Goal: Find specific page/section: Find specific page/section

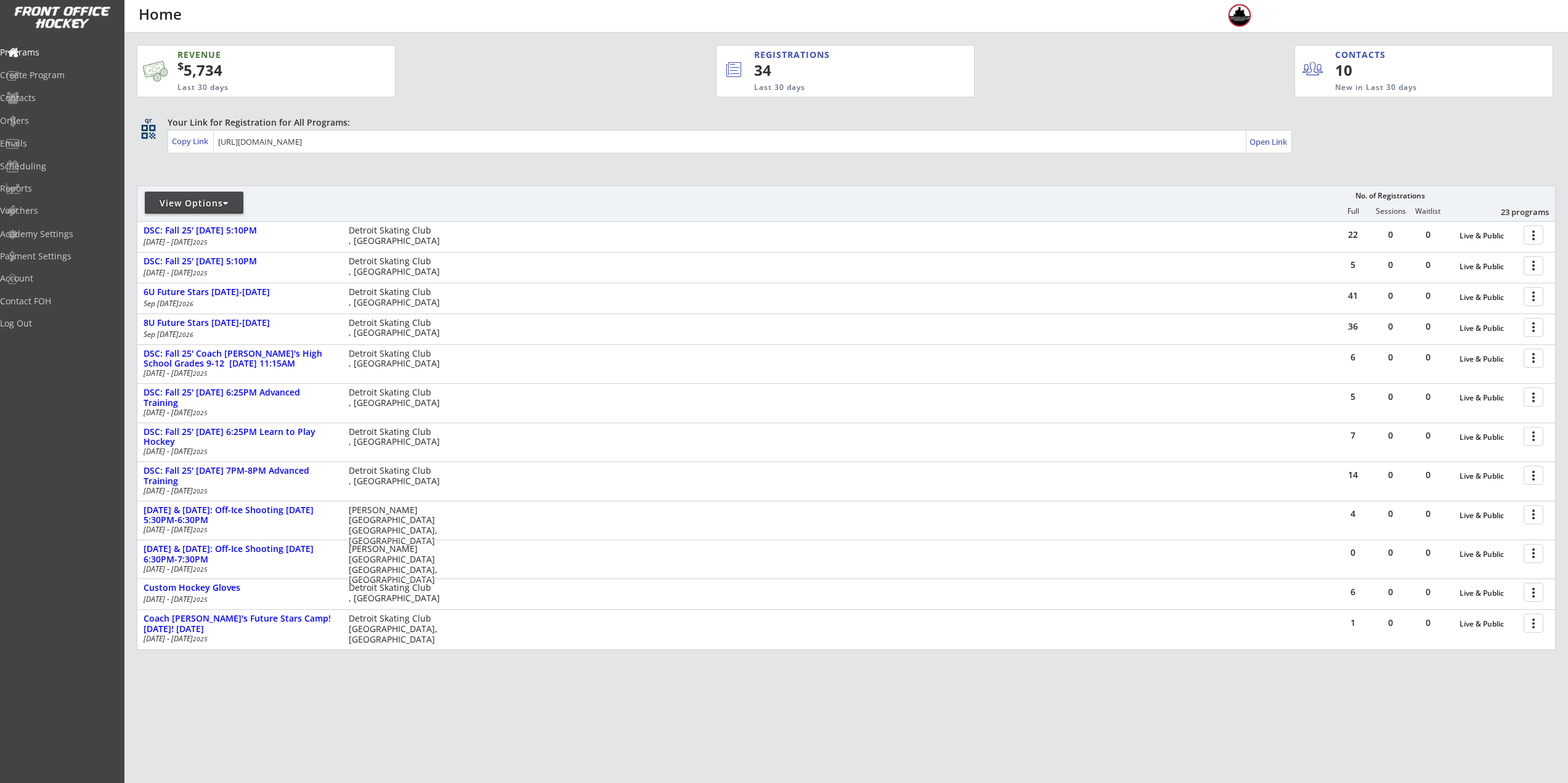
click at [173, 203] on div "View Options" at bounding box center [194, 203] width 98 height 13
select select ""Upcoming Programs""
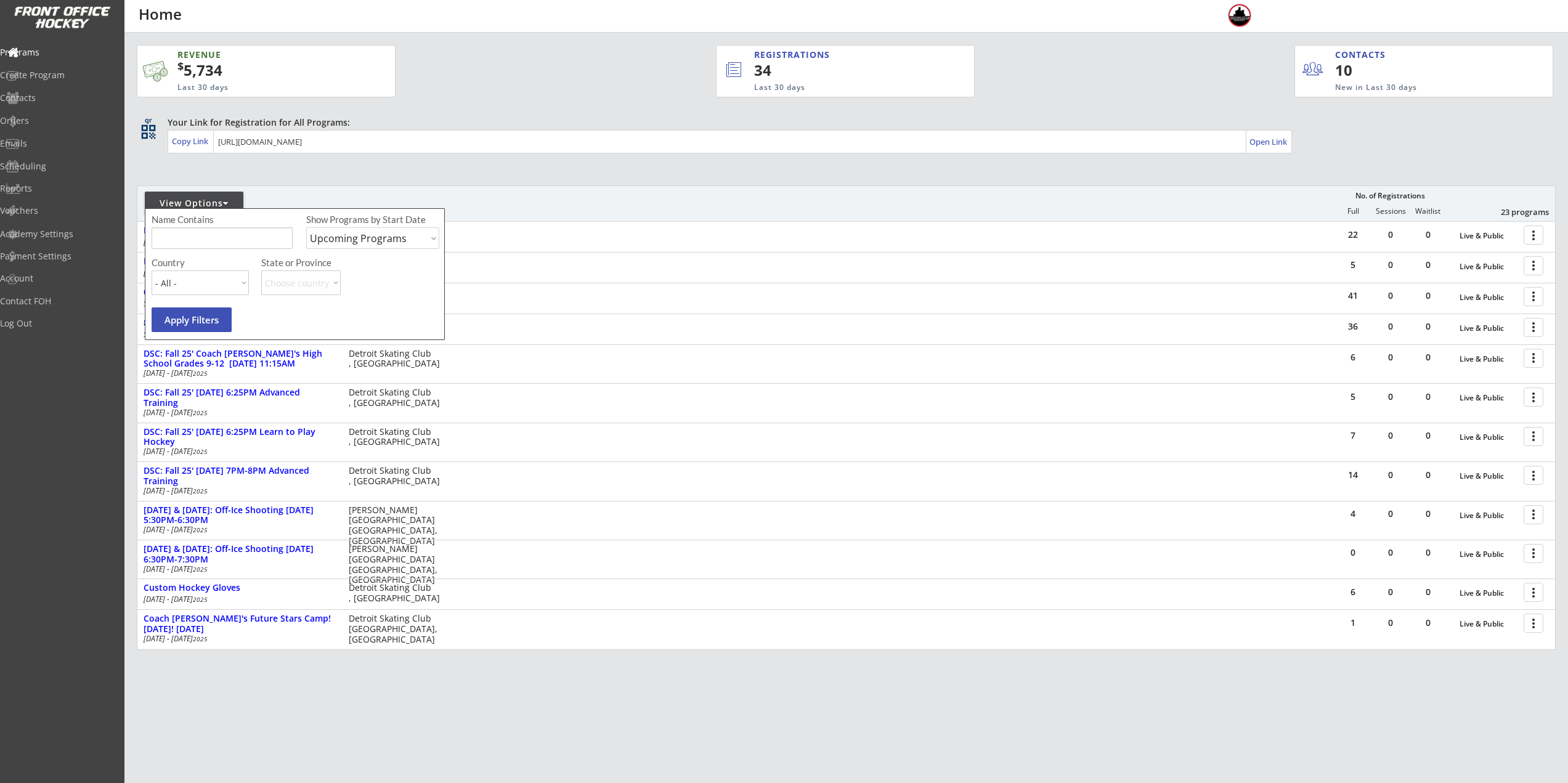
click at [205, 242] on input "input" at bounding box center [222, 238] width 141 height 21
type input "walk on"
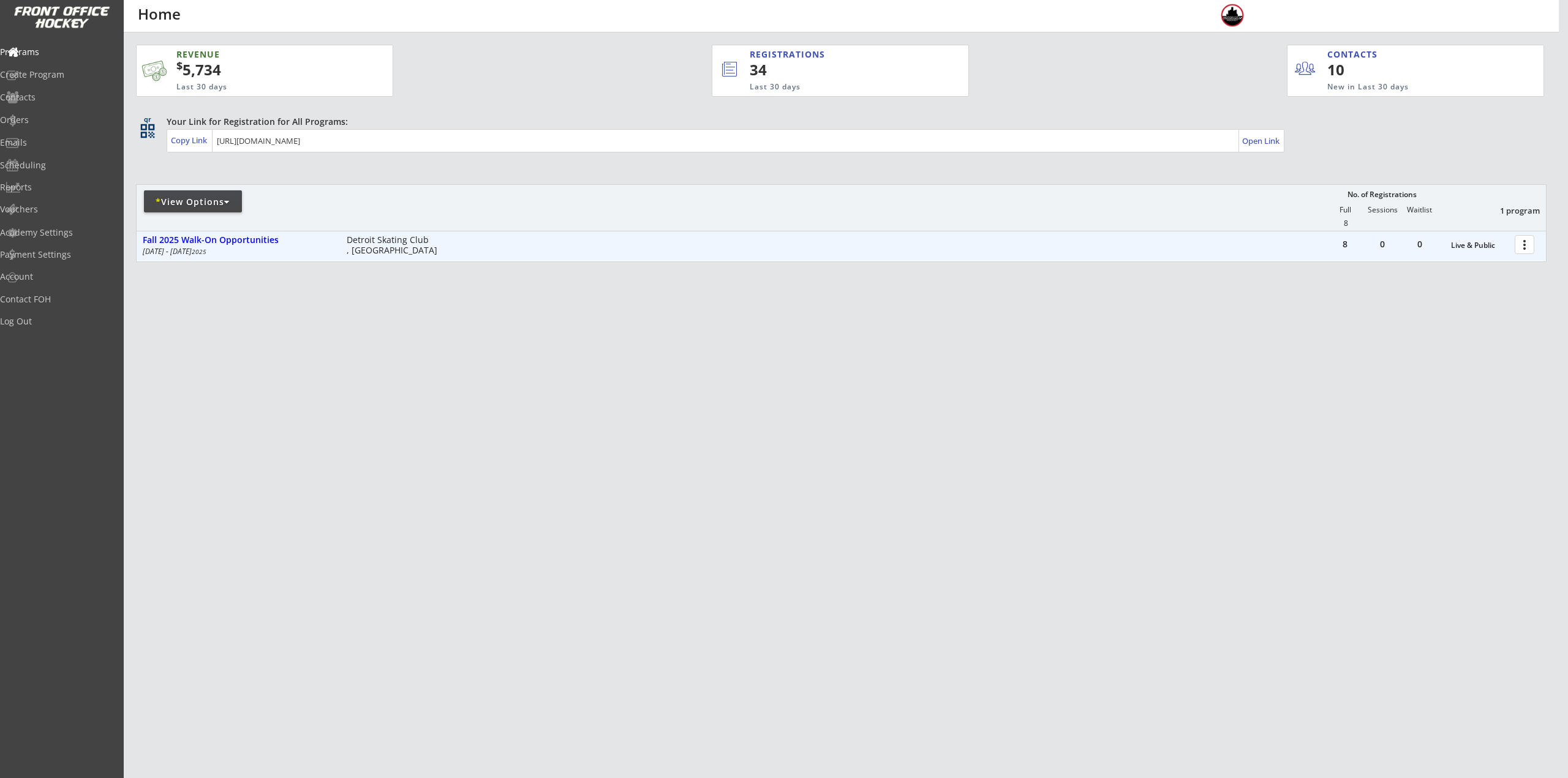
click at [1520, 245] on div at bounding box center [1526, 243] width 21 height 21
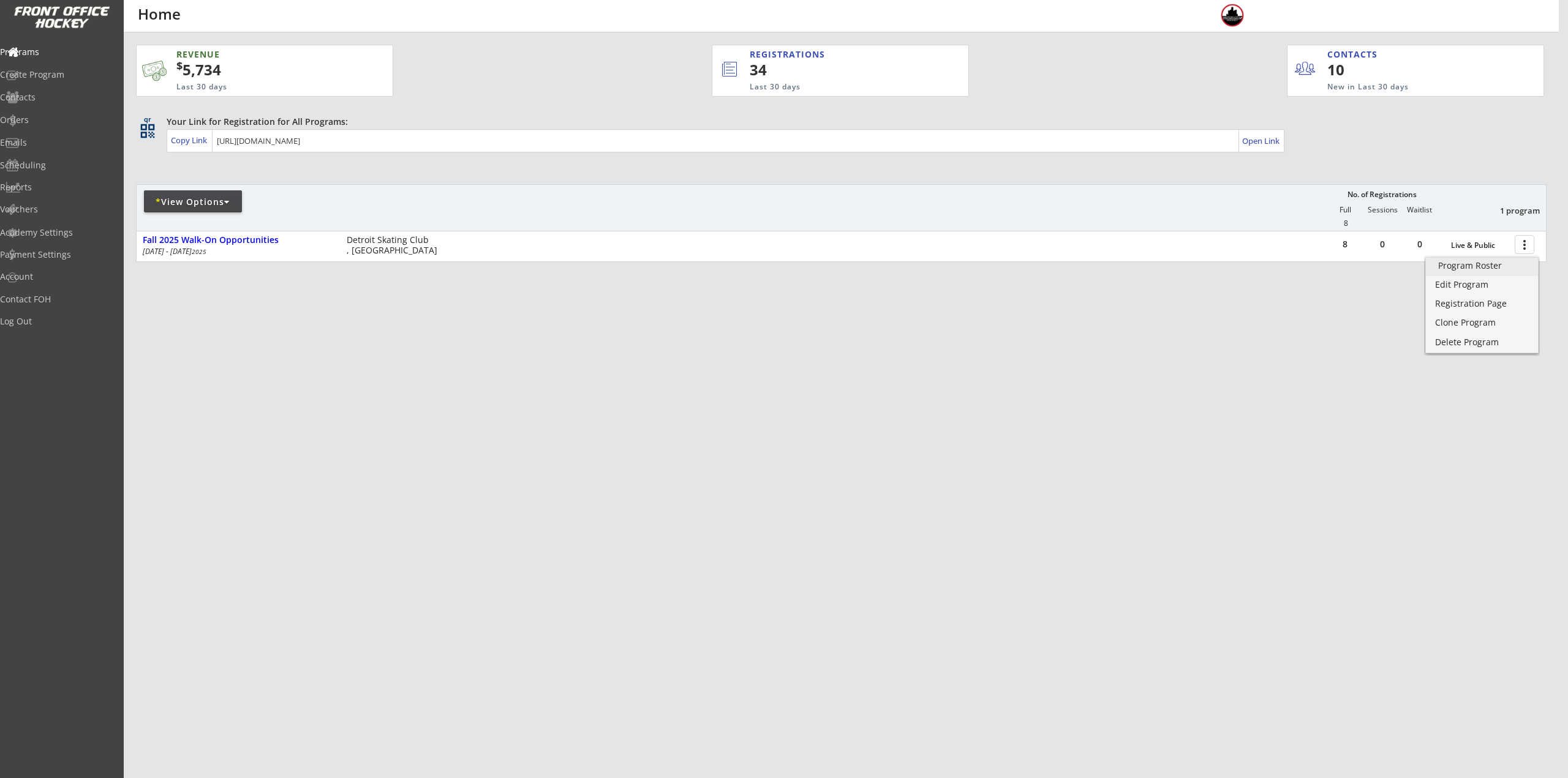
click at [1506, 266] on div "Program Roster" at bounding box center [1482, 265] width 88 height 9
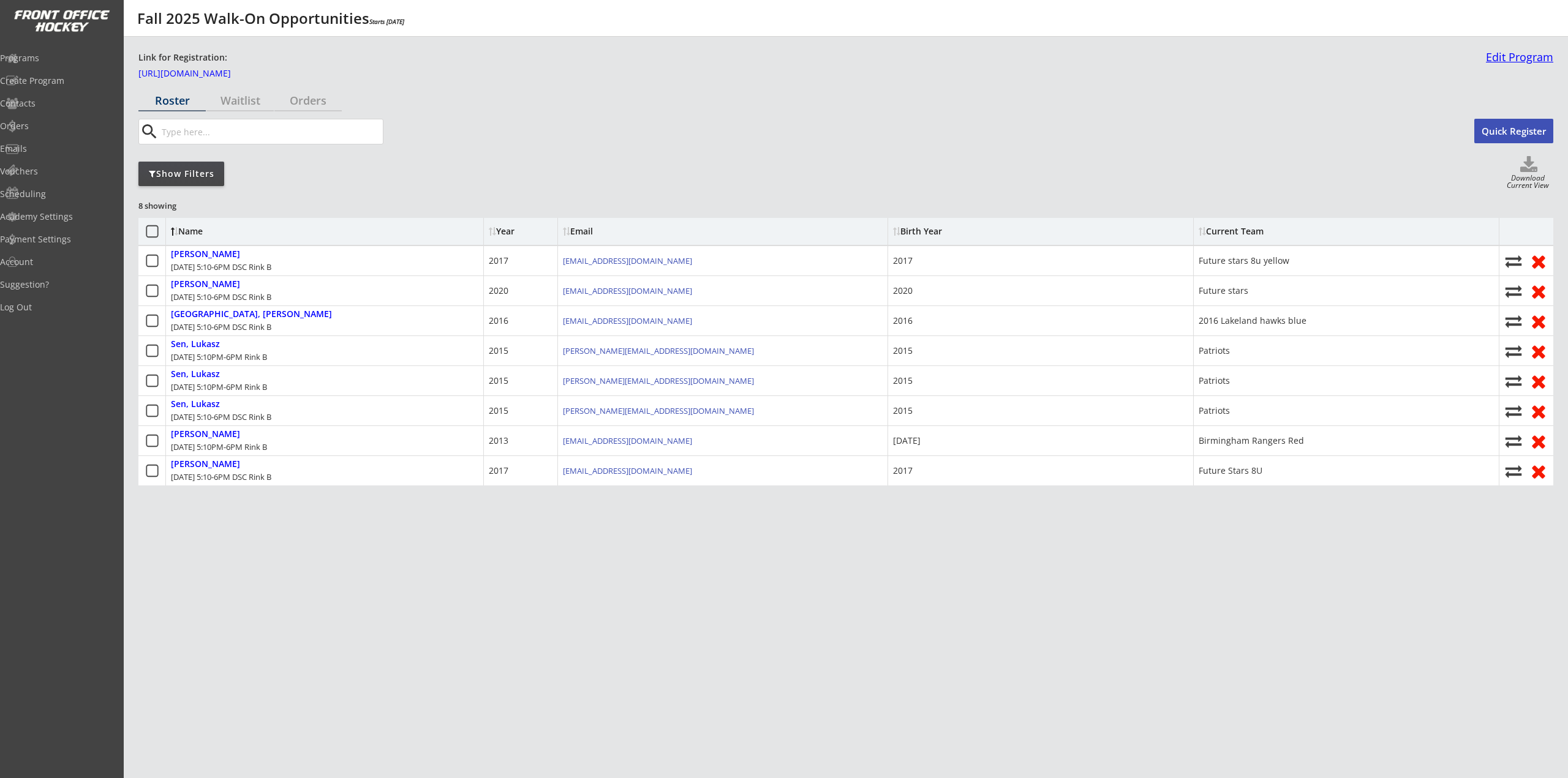
click at [1501, 54] on link "Edit Program" at bounding box center [1517, 62] width 72 height 21
click at [50, 54] on div "Programs" at bounding box center [58, 58] width 110 height 9
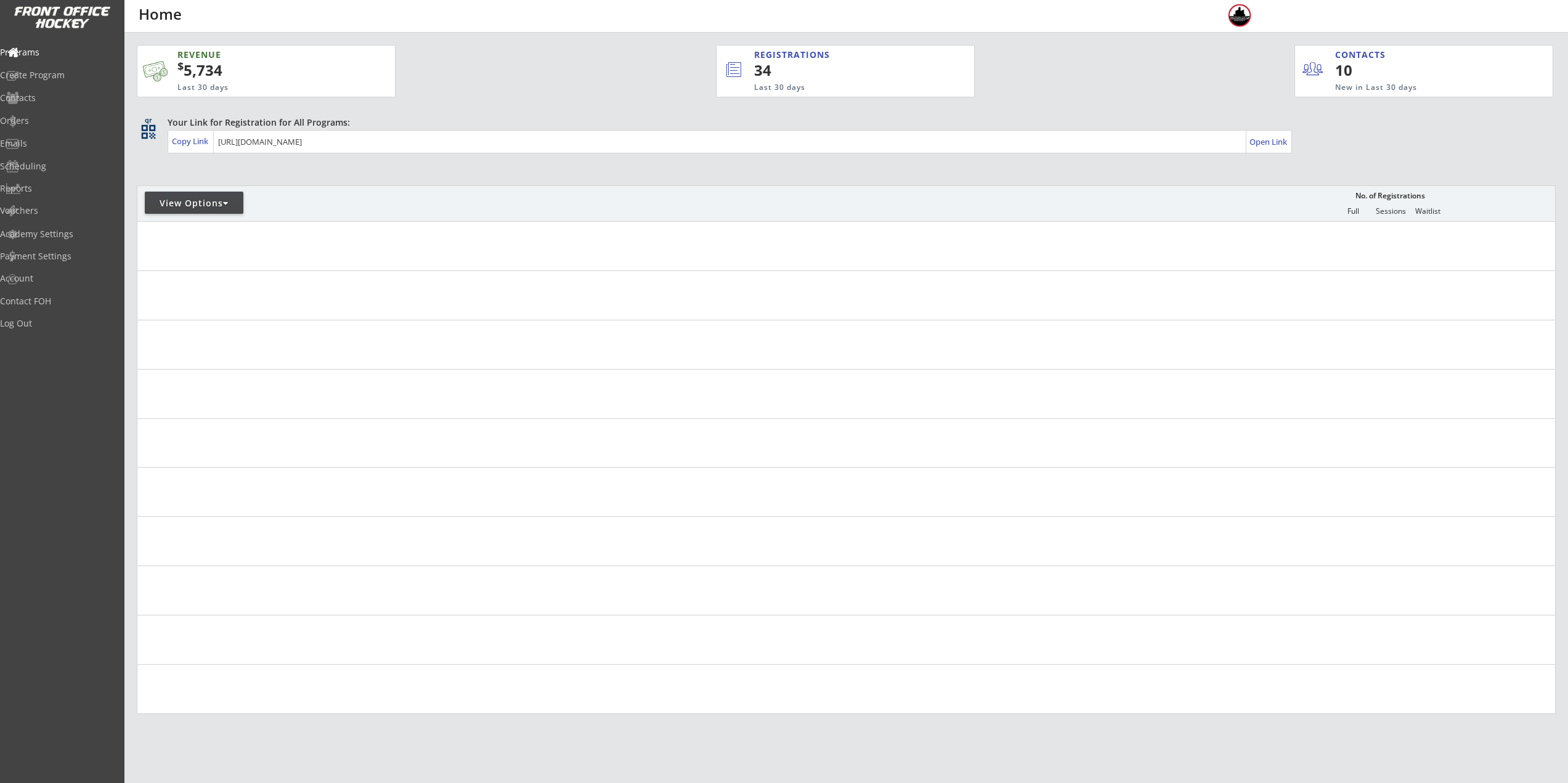
click at [207, 153] on div "Copy Link Open Link" at bounding box center [729, 141] width 1124 height 23
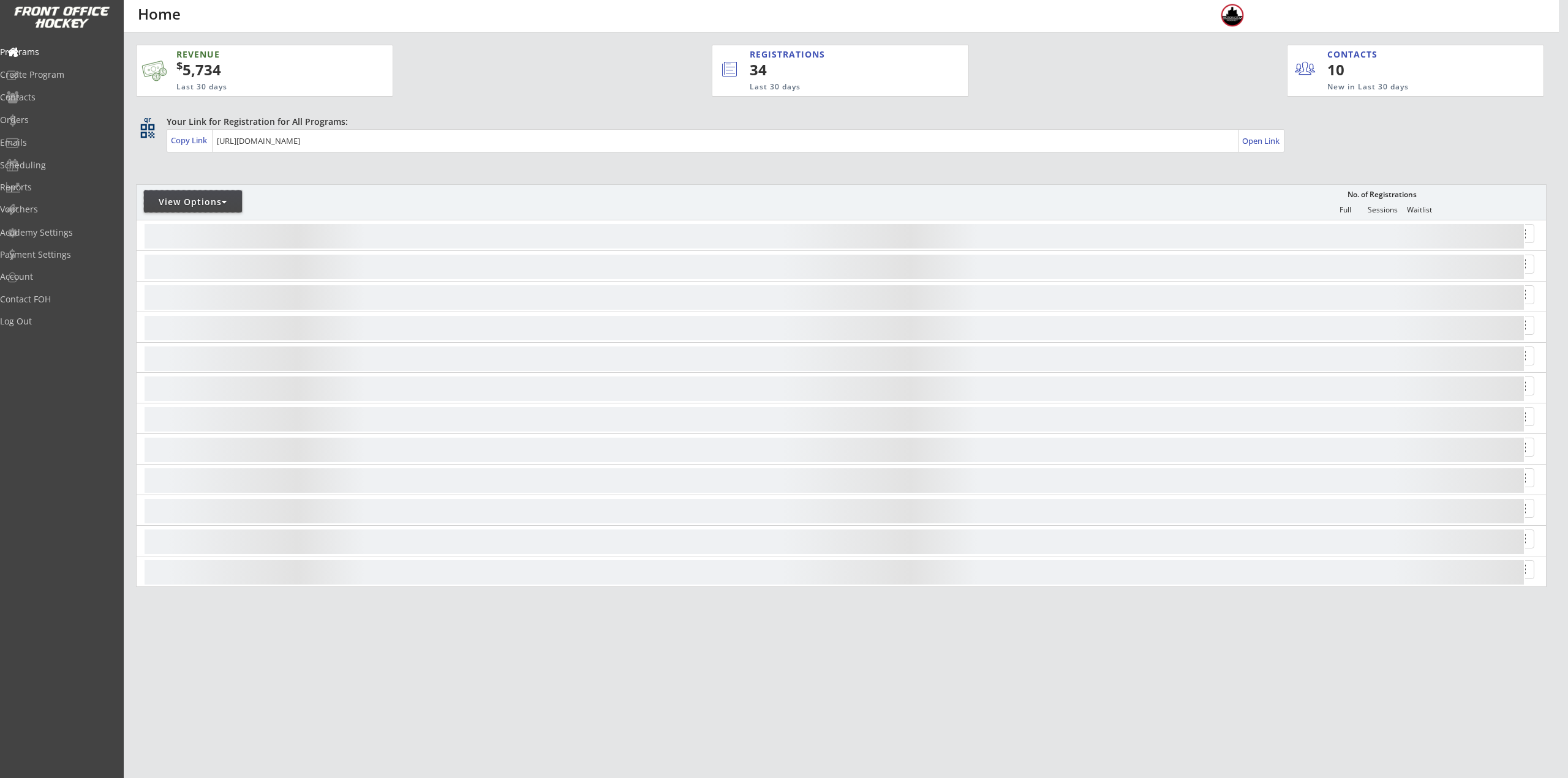
click at [213, 190] on div "View Options" at bounding box center [193, 201] width 98 height 22
select select ""Upcoming Programs""
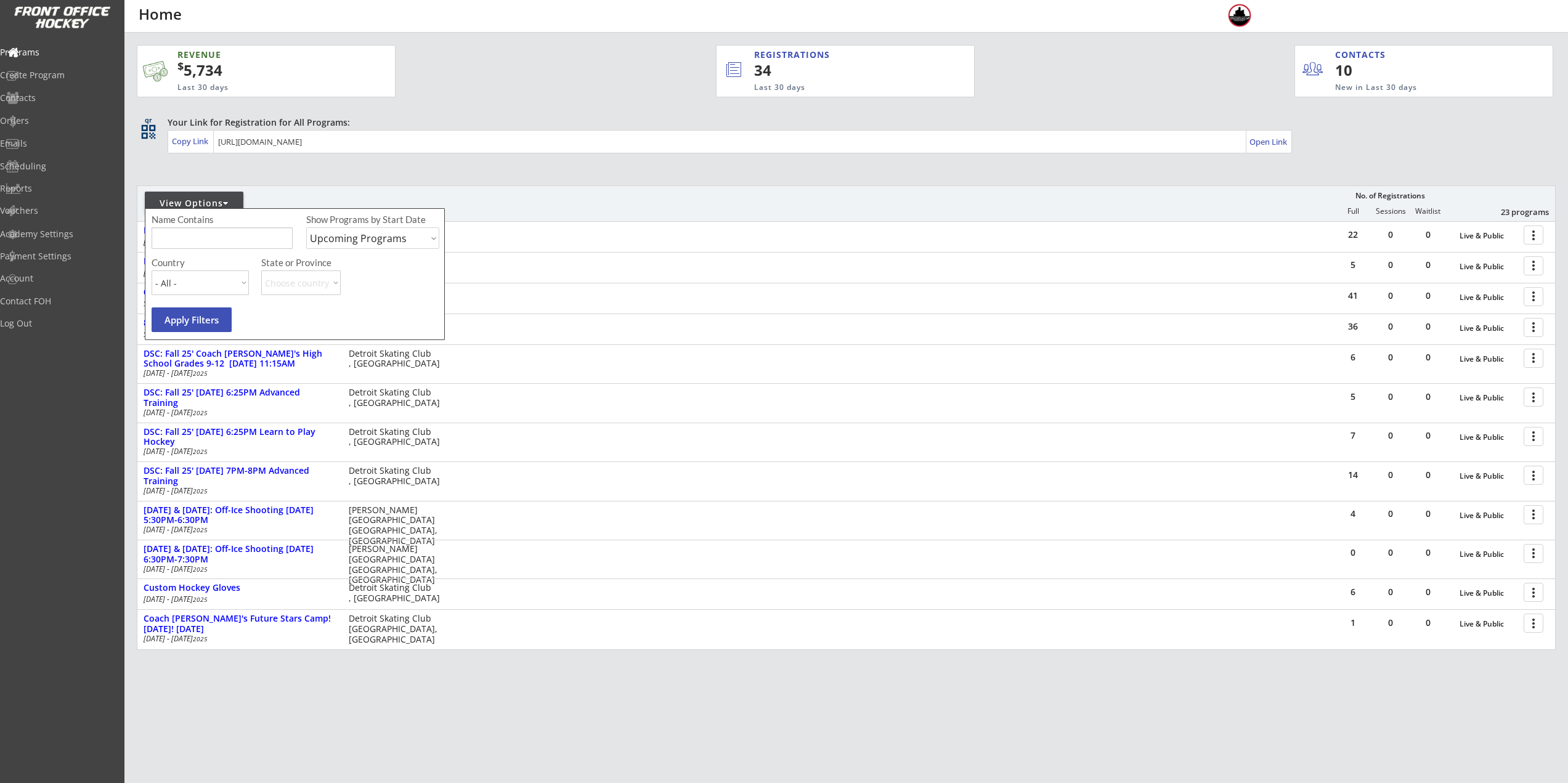
click at [232, 240] on input "input" at bounding box center [222, 238] width 141 height 21
type input "private"
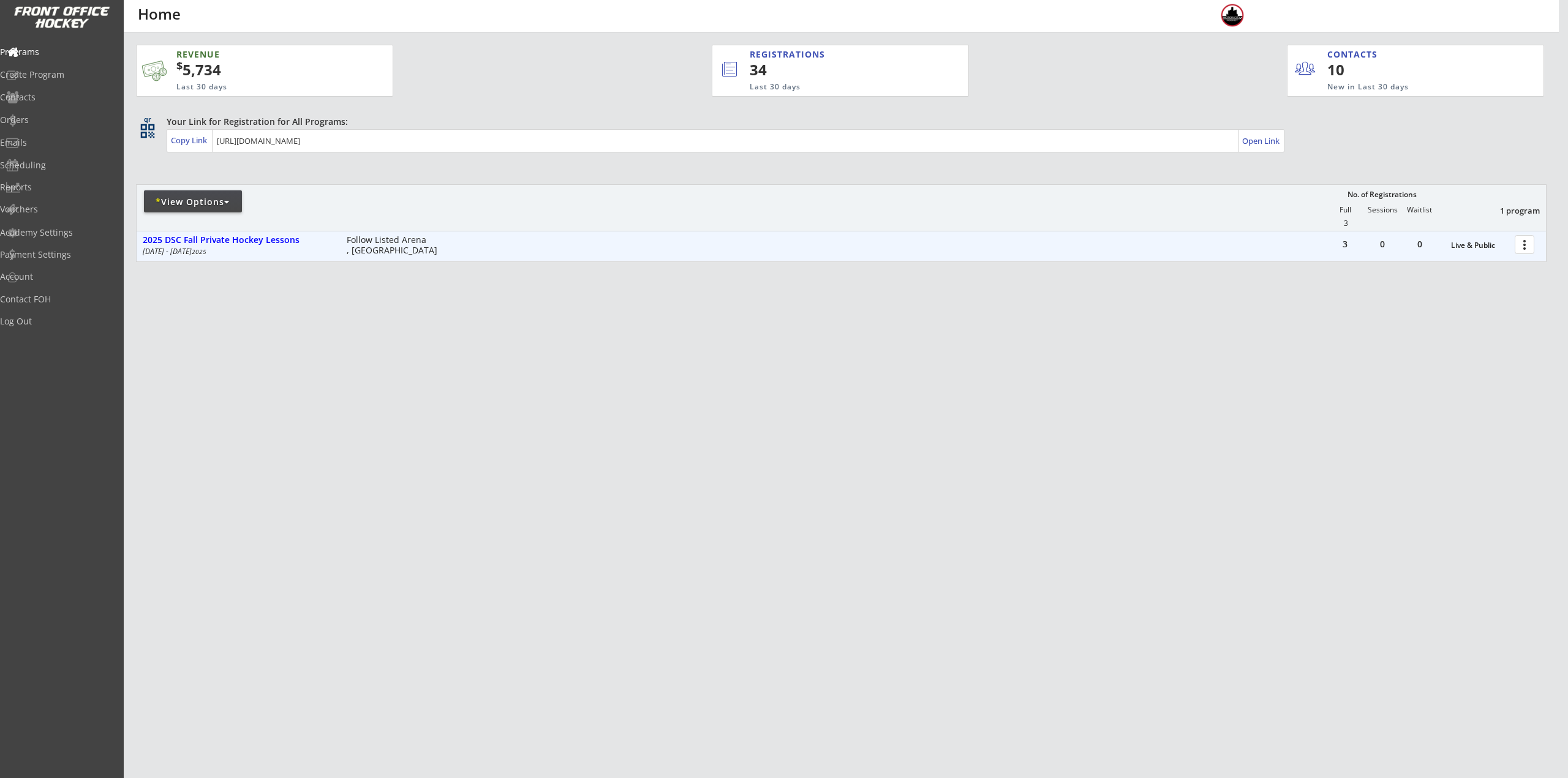
click at [1528, 245] on div at bounding box center [1526, 243] width 21 height 21
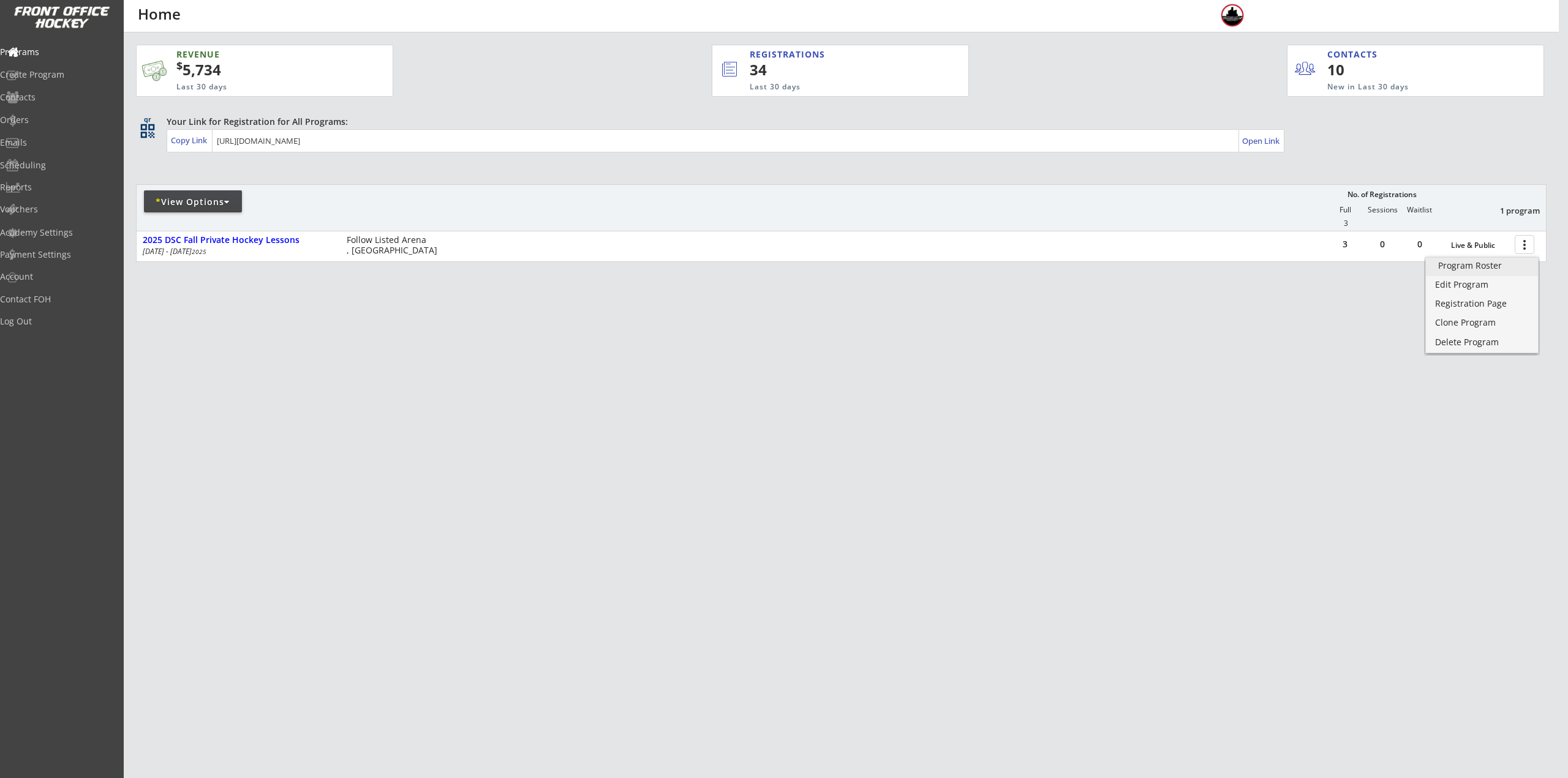
click at [1516, 269] on div "Program Roster" at bounding box center [1482, 265] width 88 height 9
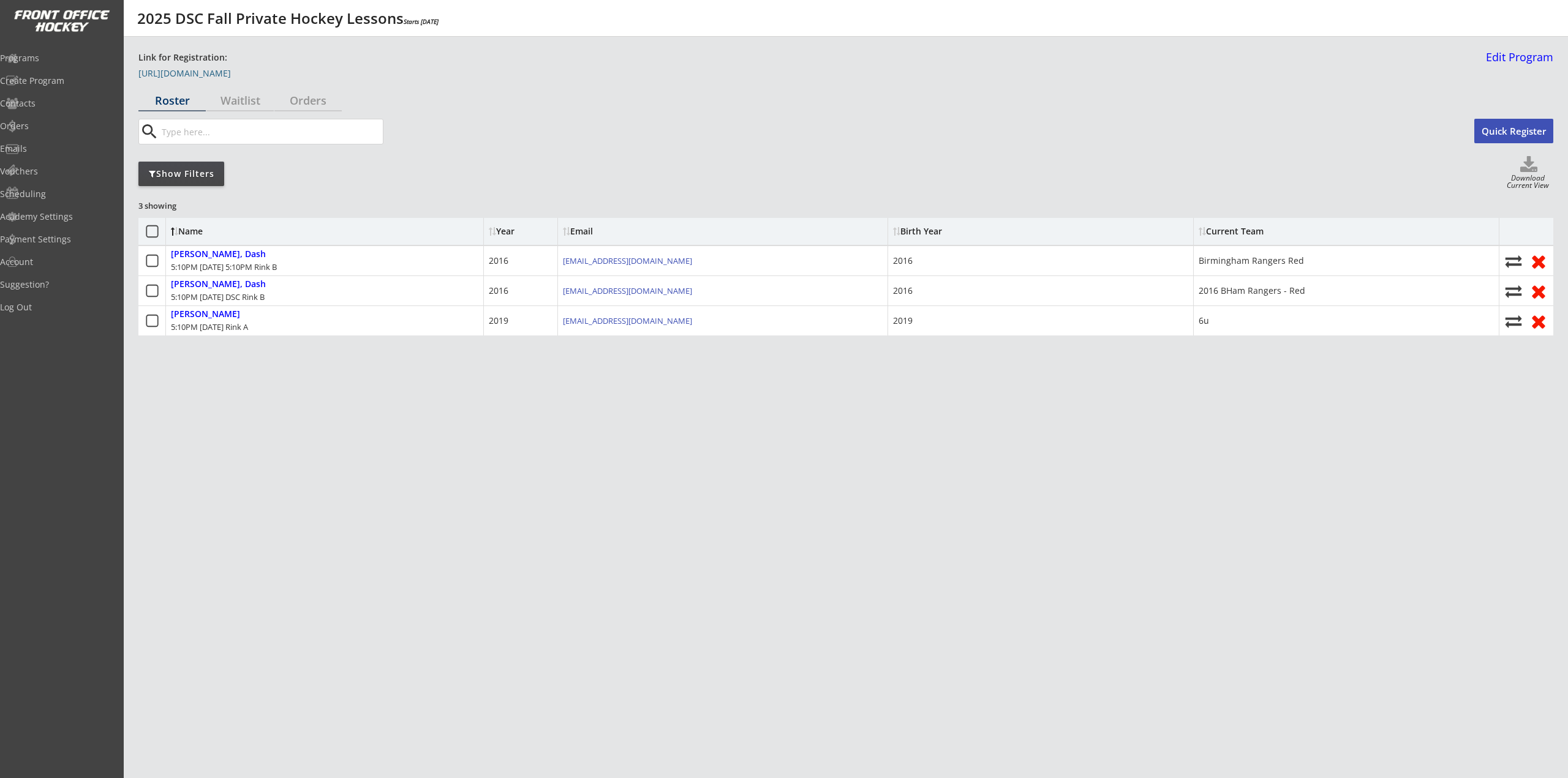
click at [261, 74] on link "[URL][DOMAIN_NAME]" at bounding box center [200, 76] width 123 height 13
click at [1505, 57] on link "Edit Program" at bounding box center [1517, 62] width 72 height 21
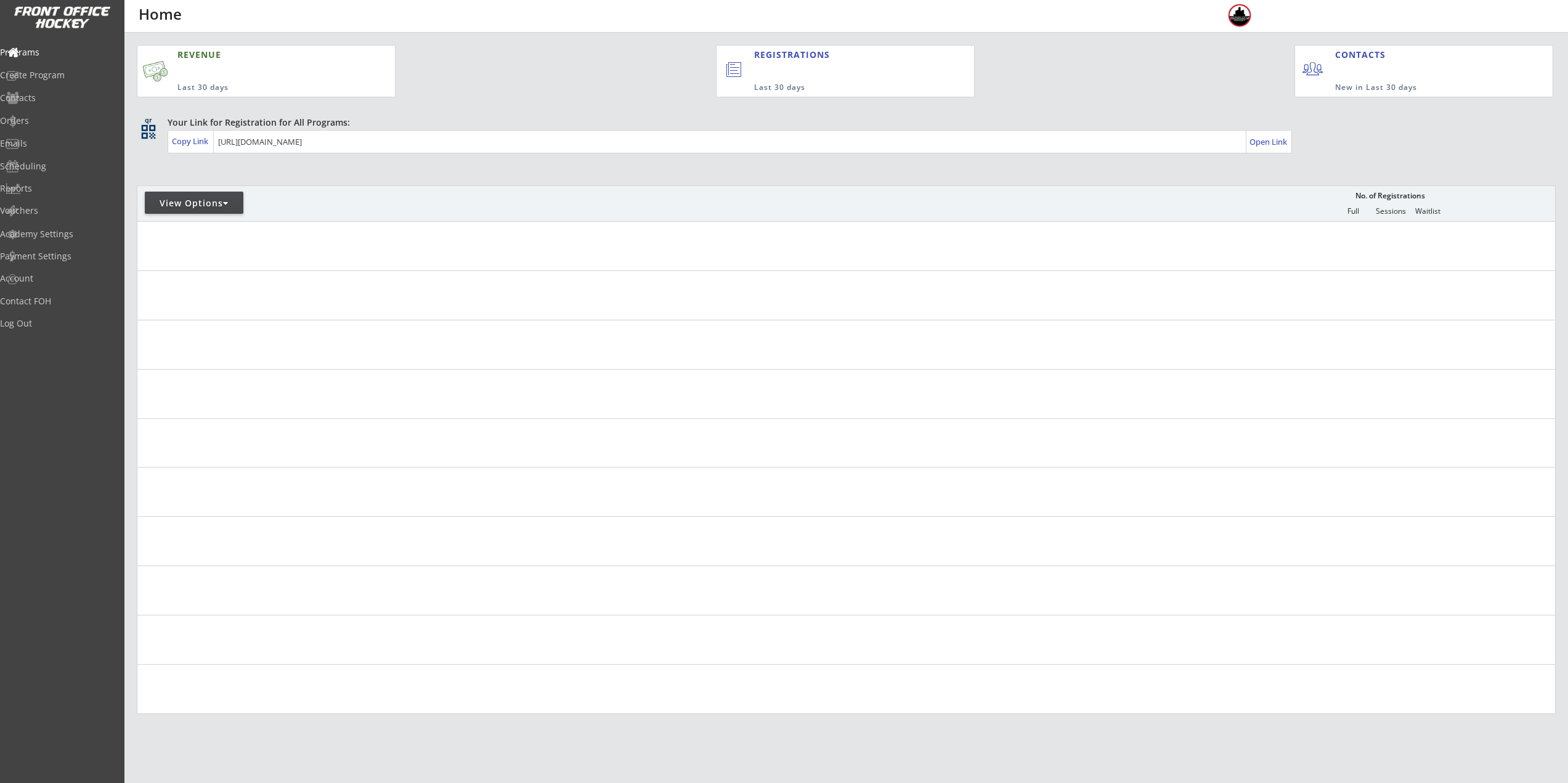
click at [175, 212] on div "View Options" at bounding box center [194, 202] width 98 height 22
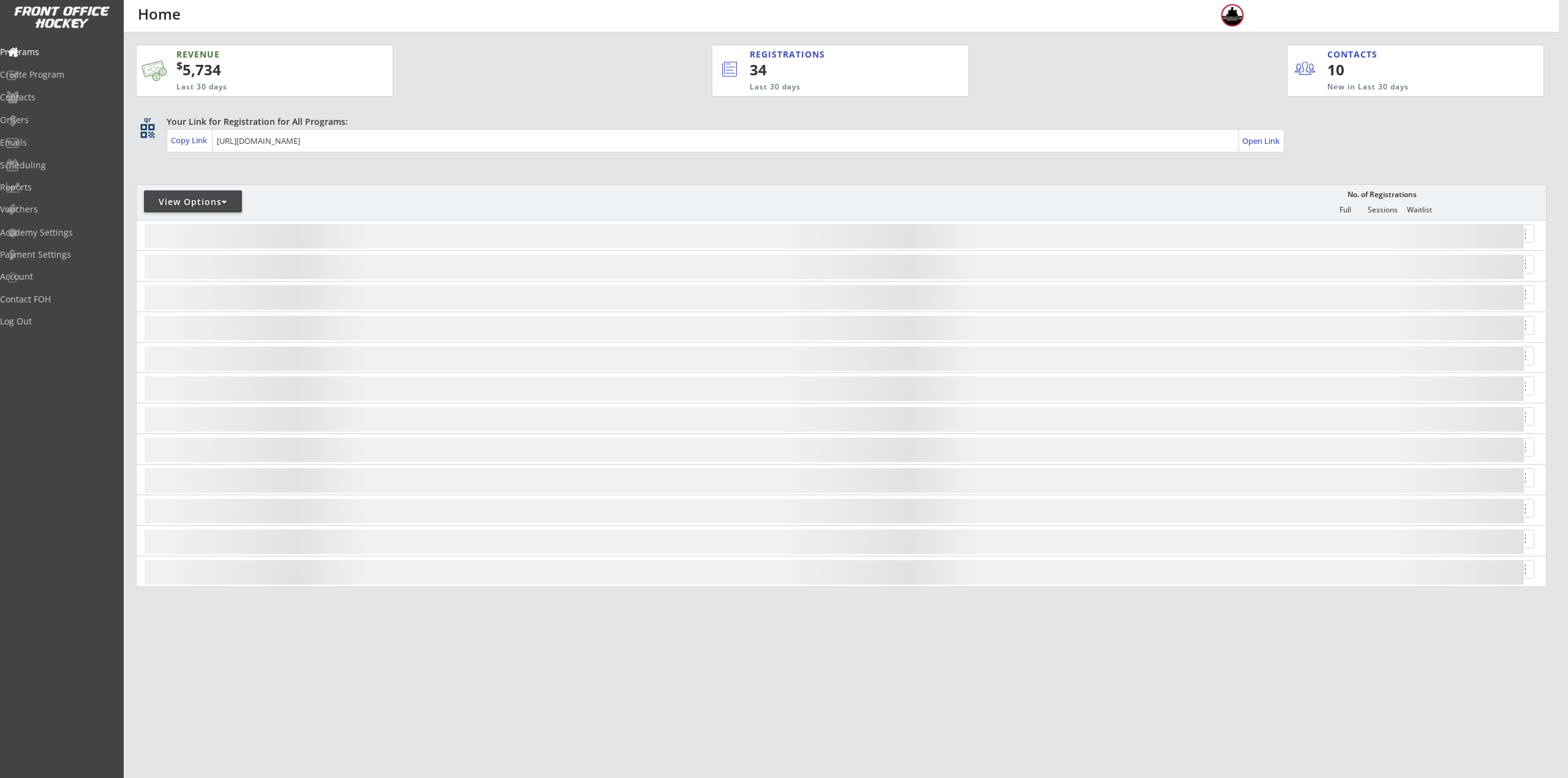
select select ""Upcoming Programs""
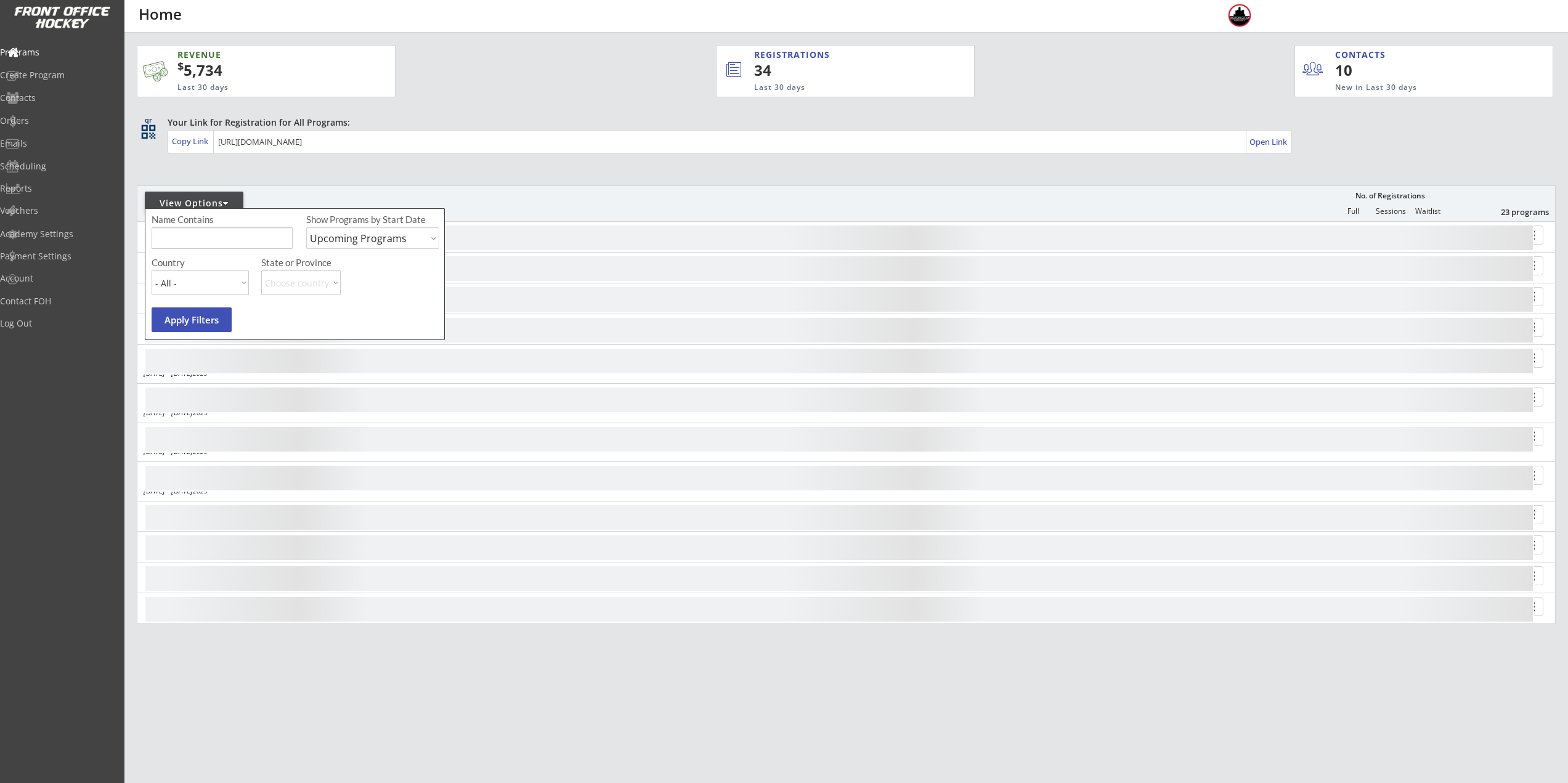
click at [194, 233] on input "input" at bounding box center [222, 238] width 141 height 21
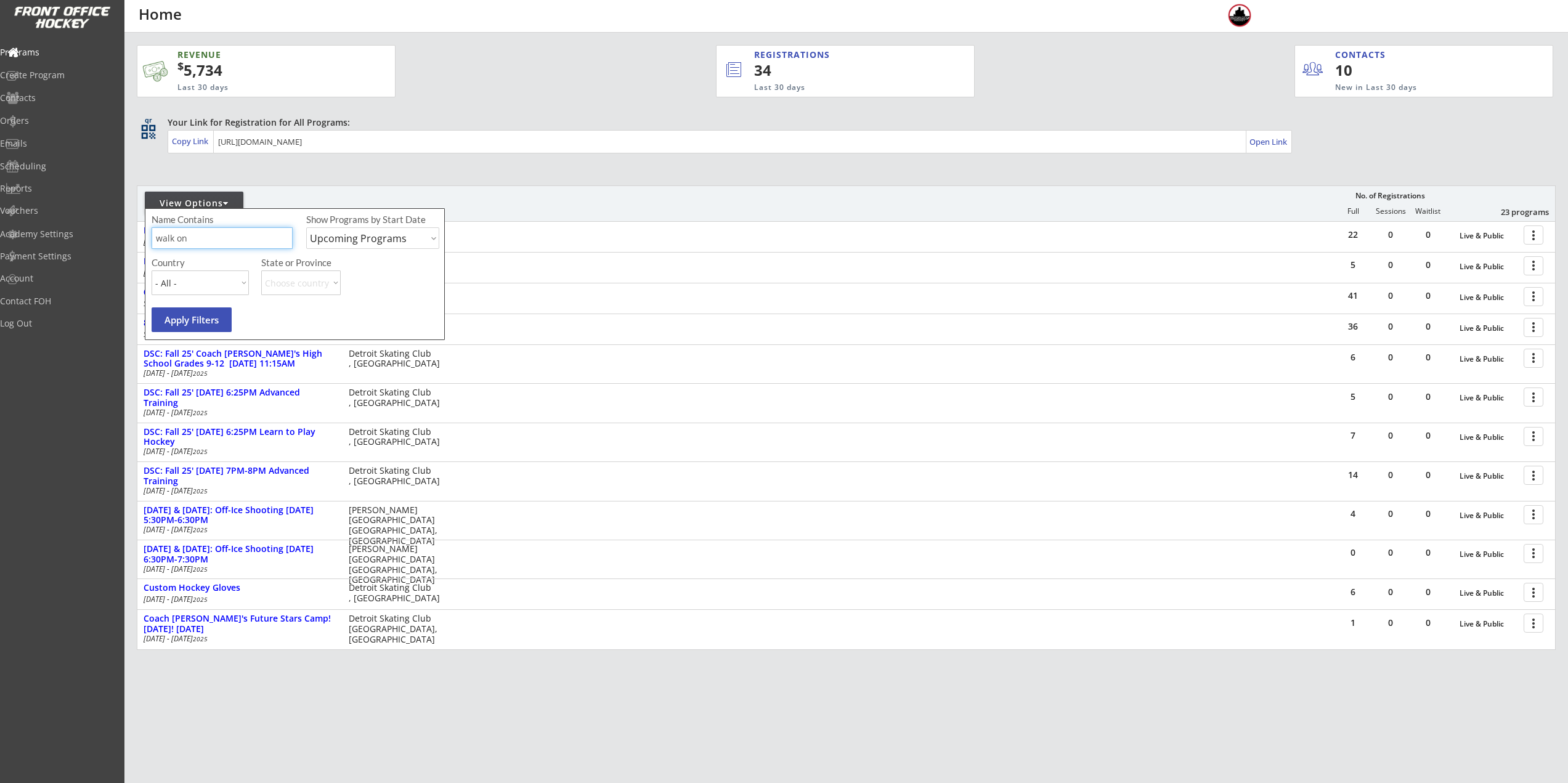
type input "walk on"
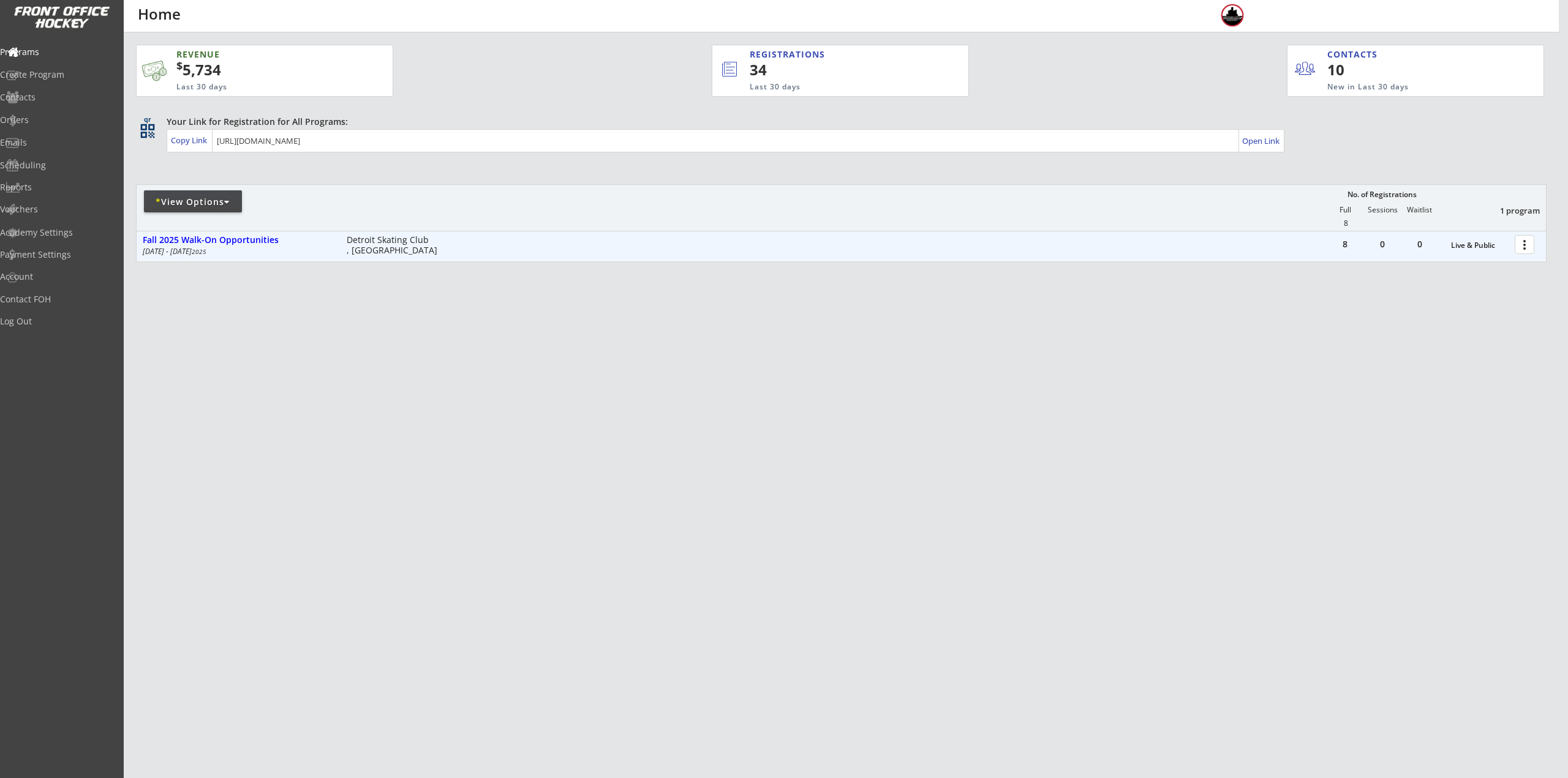
click at [1514, 249] on div "more_vert" at bounding box center [1525, 244] width 26 height 24
click at [1533, 241] on div at bounding box center [1526, 243] width 21 height 21
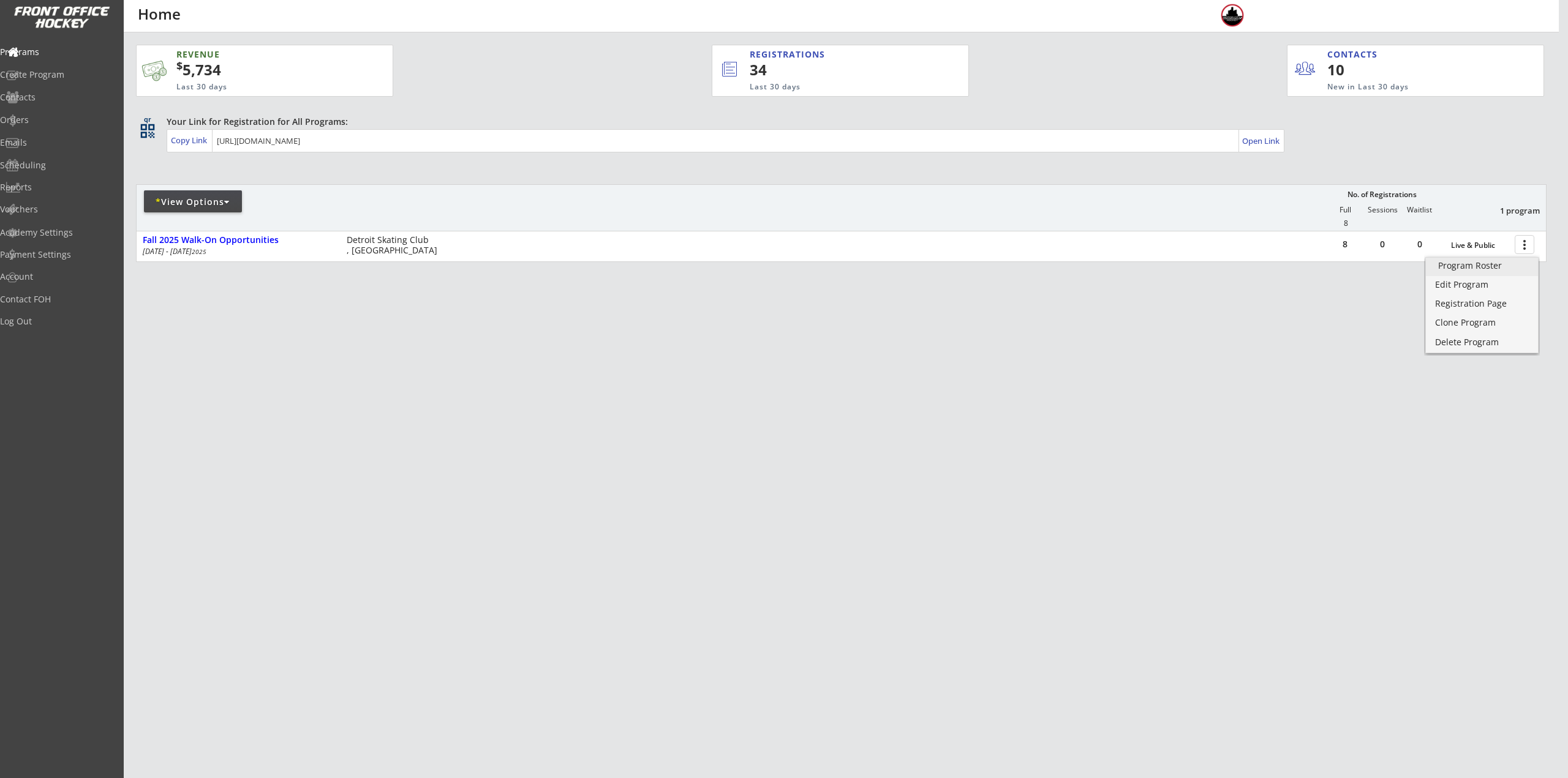
click at [1520, 265] on div "Program Roster" at bounding box center [1482, 265] width 88 height 9
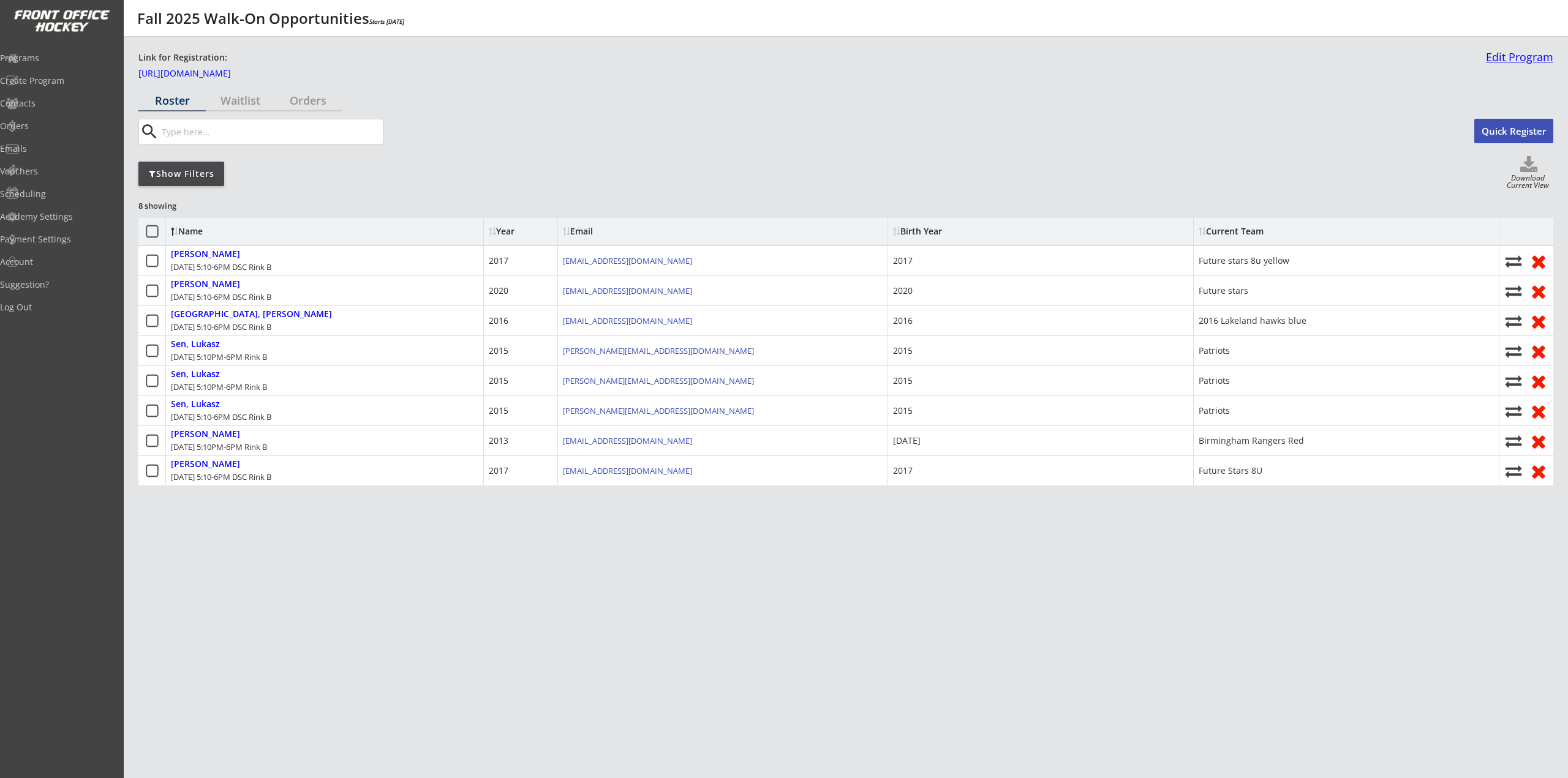
click at [1518, 53] on link "Edit Program" at bounding box center [1517, 62] width 72 height 21
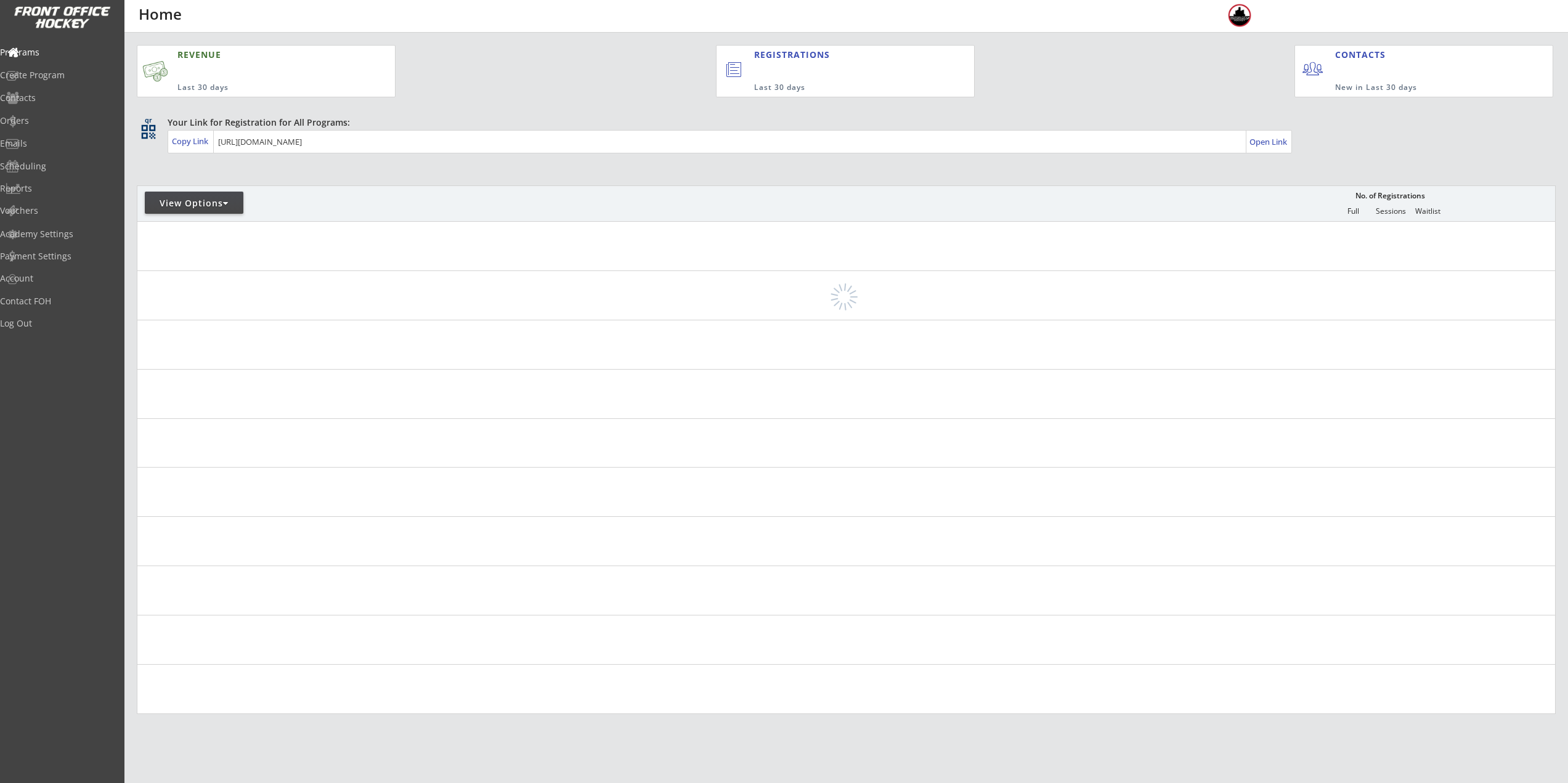
click at [224, 204] on div "View Options" at bounding box center [194, 203] width 98 height 13
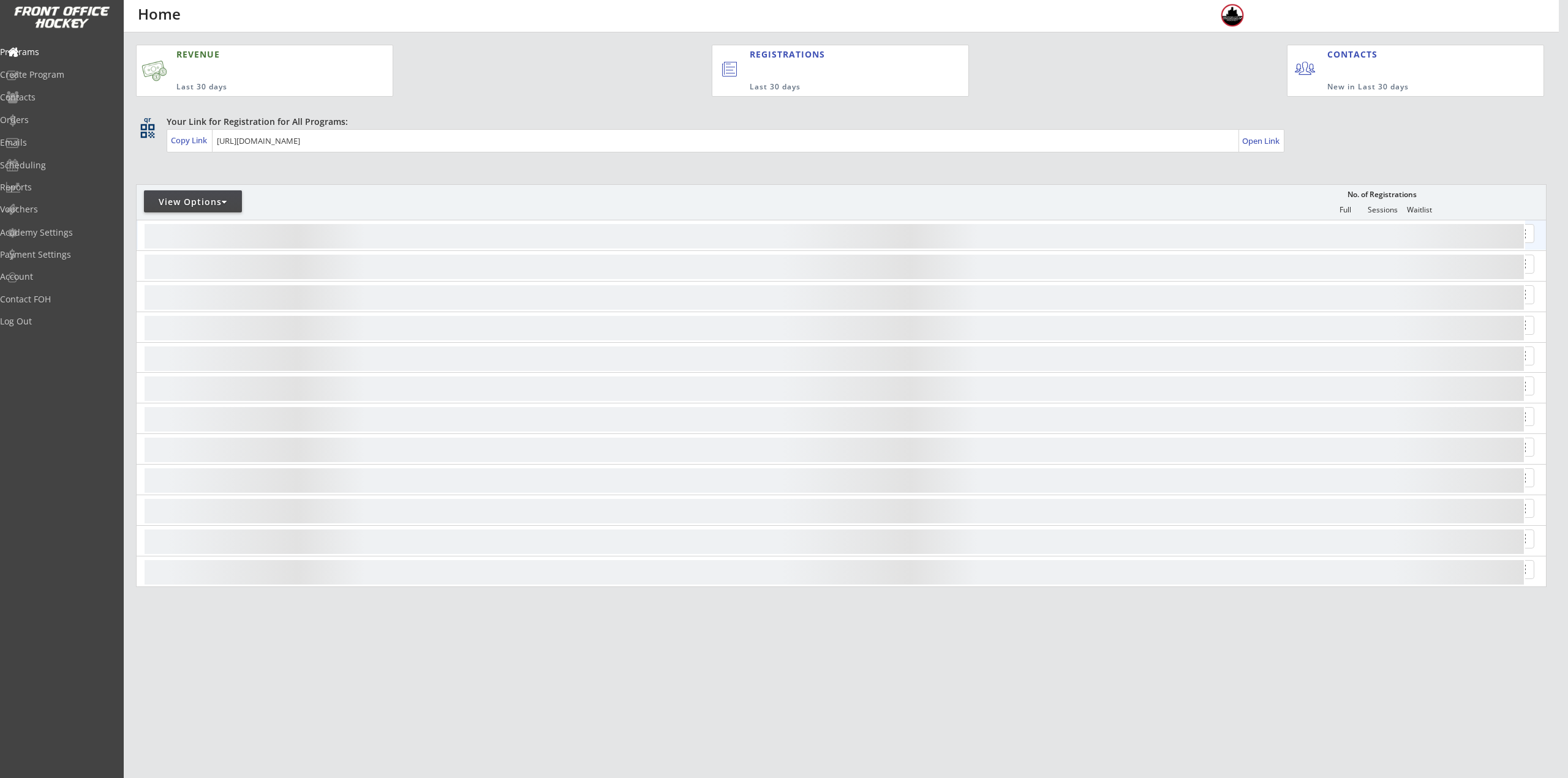
select select ""Upcoming Programs""
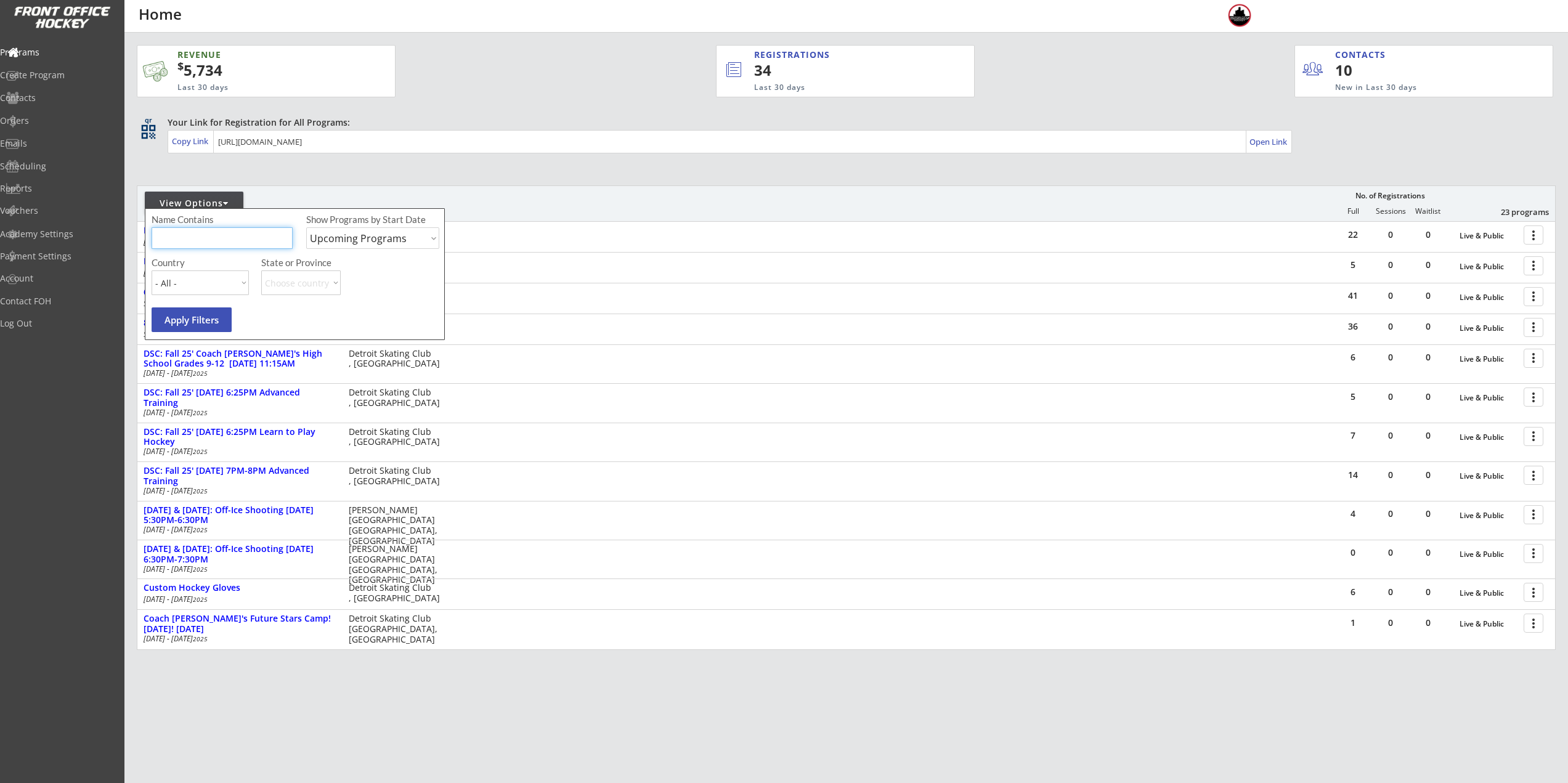
click at [233, 242] on input "input" at bounding box center [222, 238] width 141 height 21
type input "Walk on\"
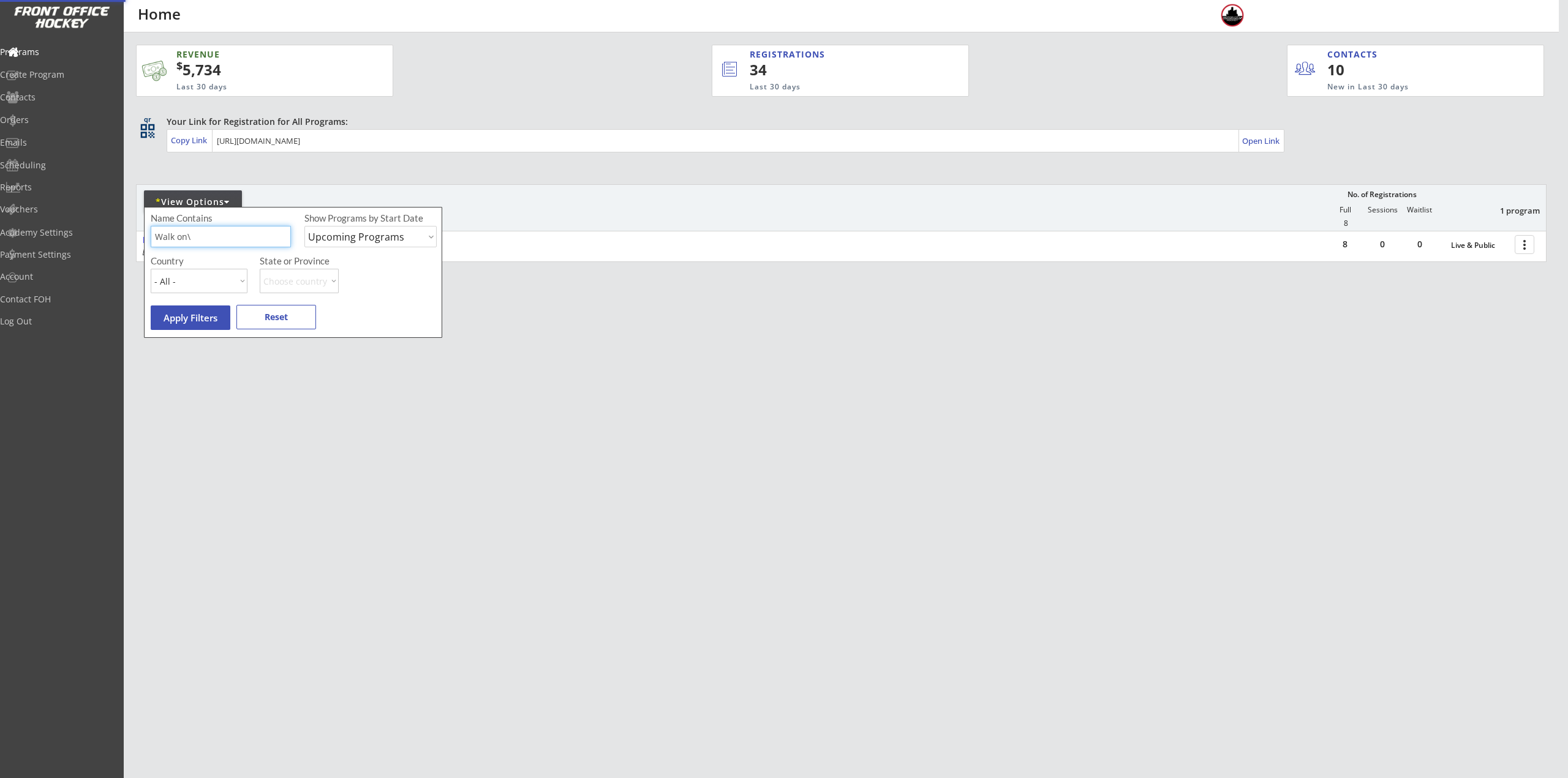
click at [235, 236] on input "input" at bounding box center [221, 236] width 140 height 21
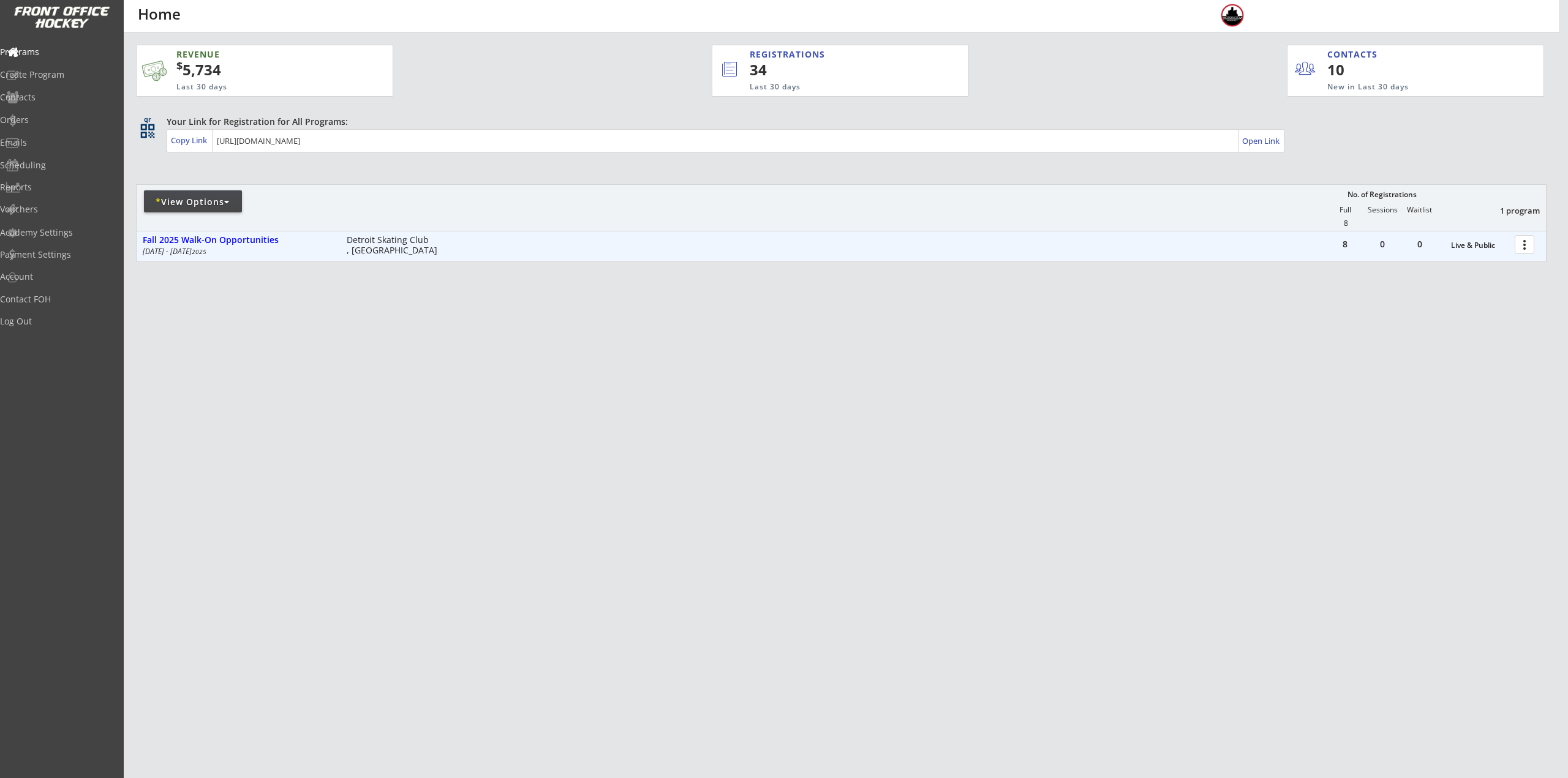
click at [1519, 242] on div at bounding box center [1526, 243] width 21 height 21
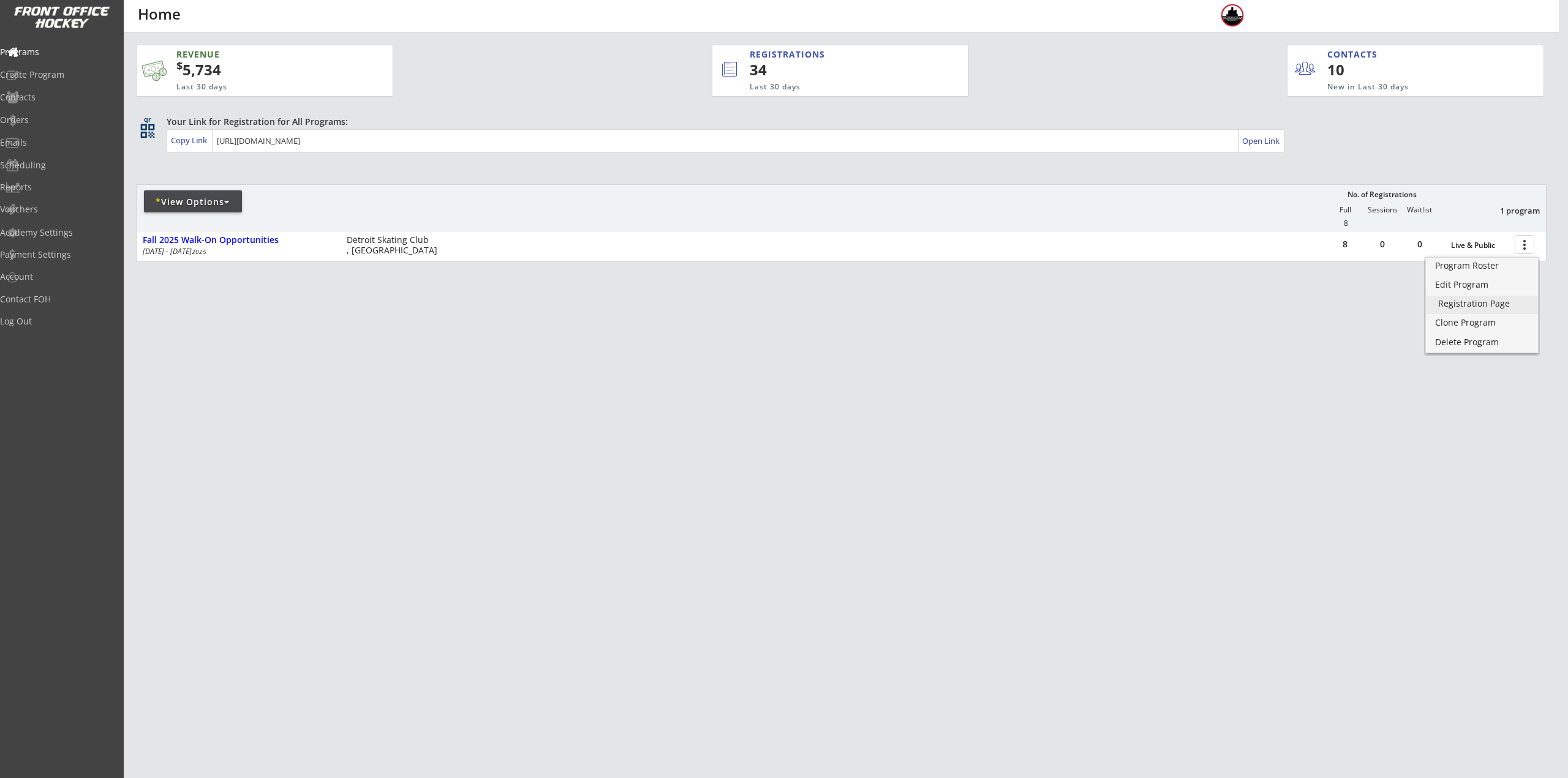
click at [1495, 297] on link "Registration Page" at bounding box center [1482, 305] width 112 height 18
